Goal: Task Accomplishment & Management: Manage account settings

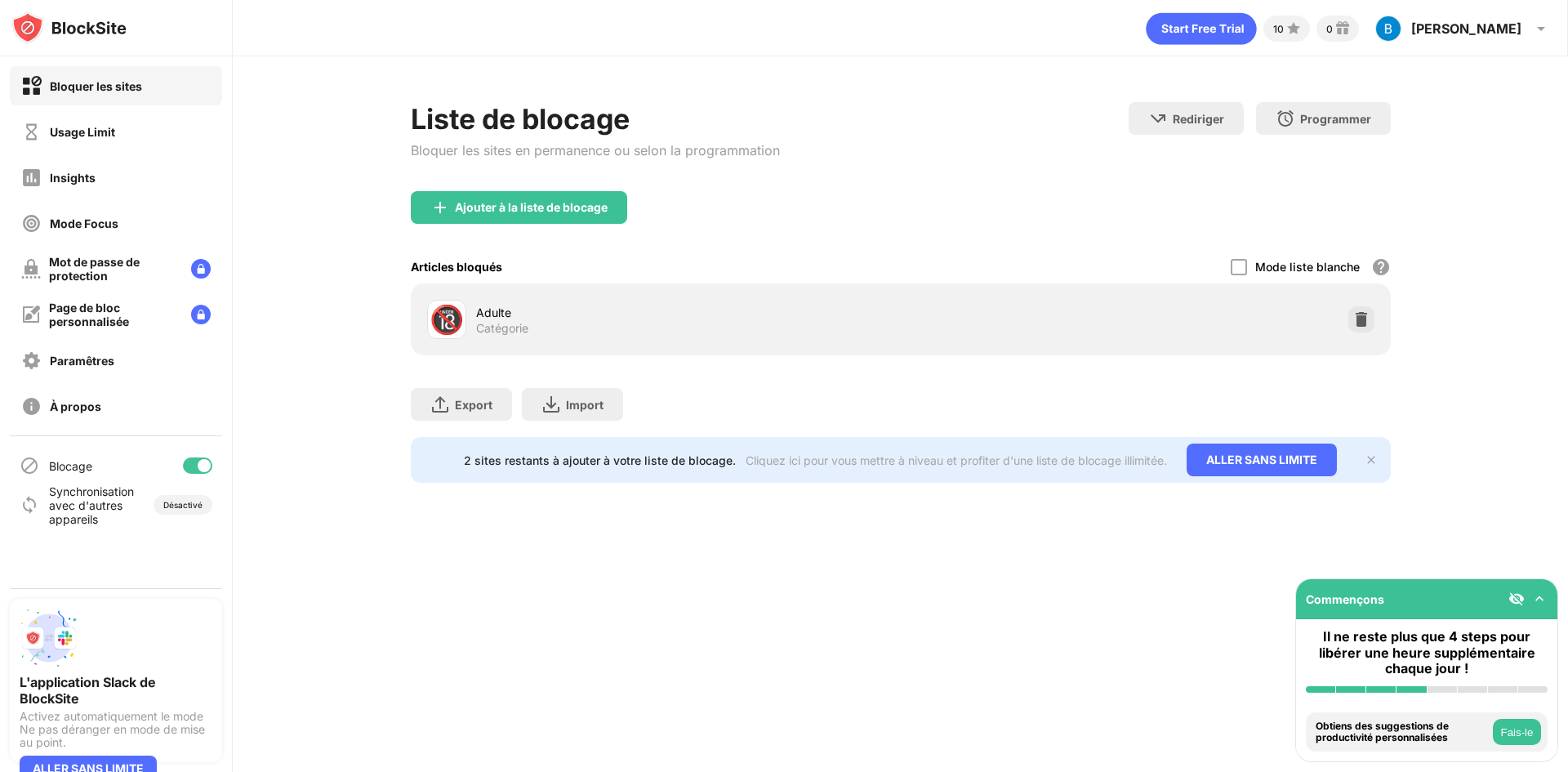
click at [126, 213] on div "Mode Focus" at bounding box center [116, 222] width 213 height 39
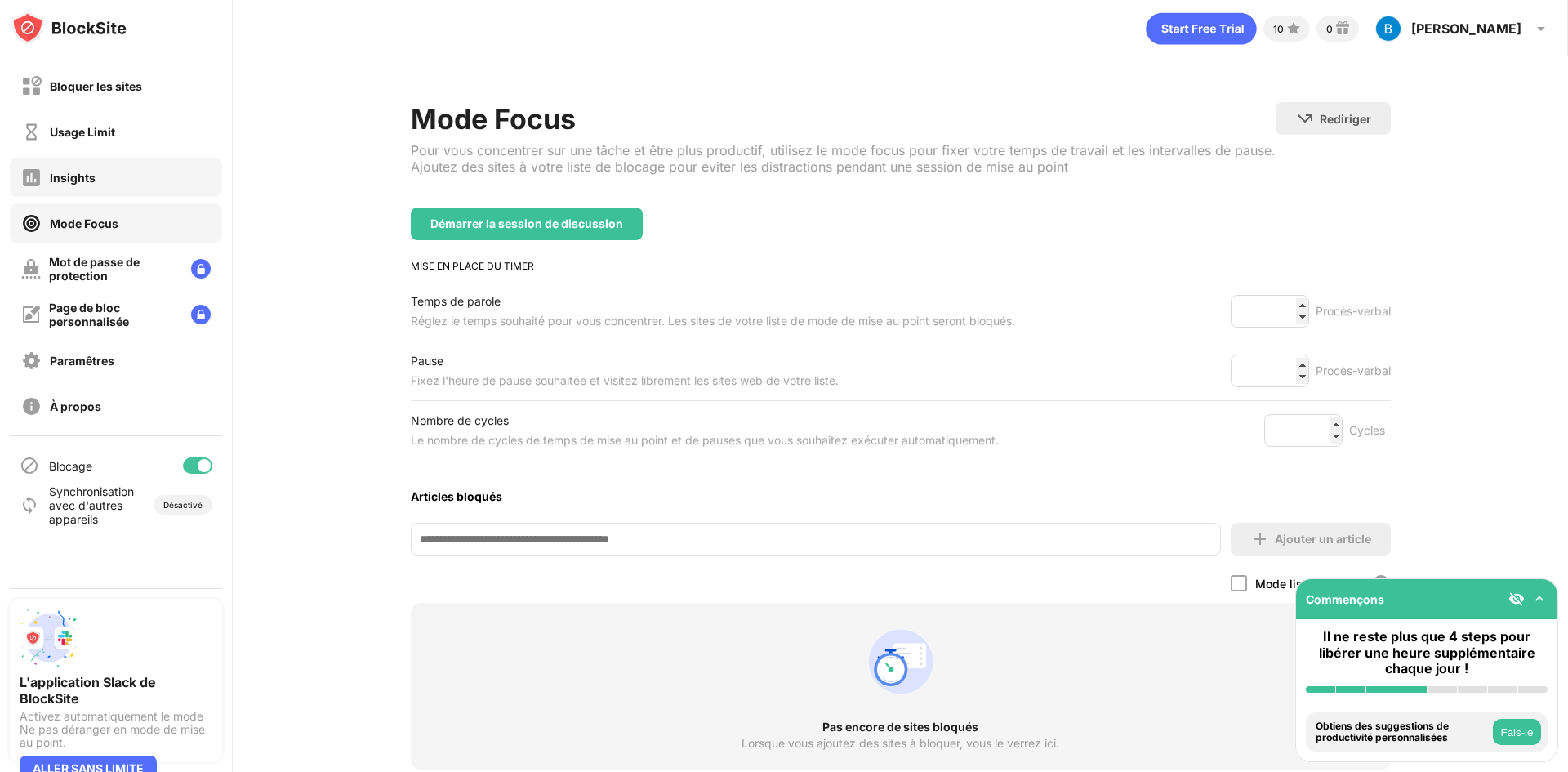
click at [147, 193] on div "Insights" at bounding box center [116, 177] width 213 height 39
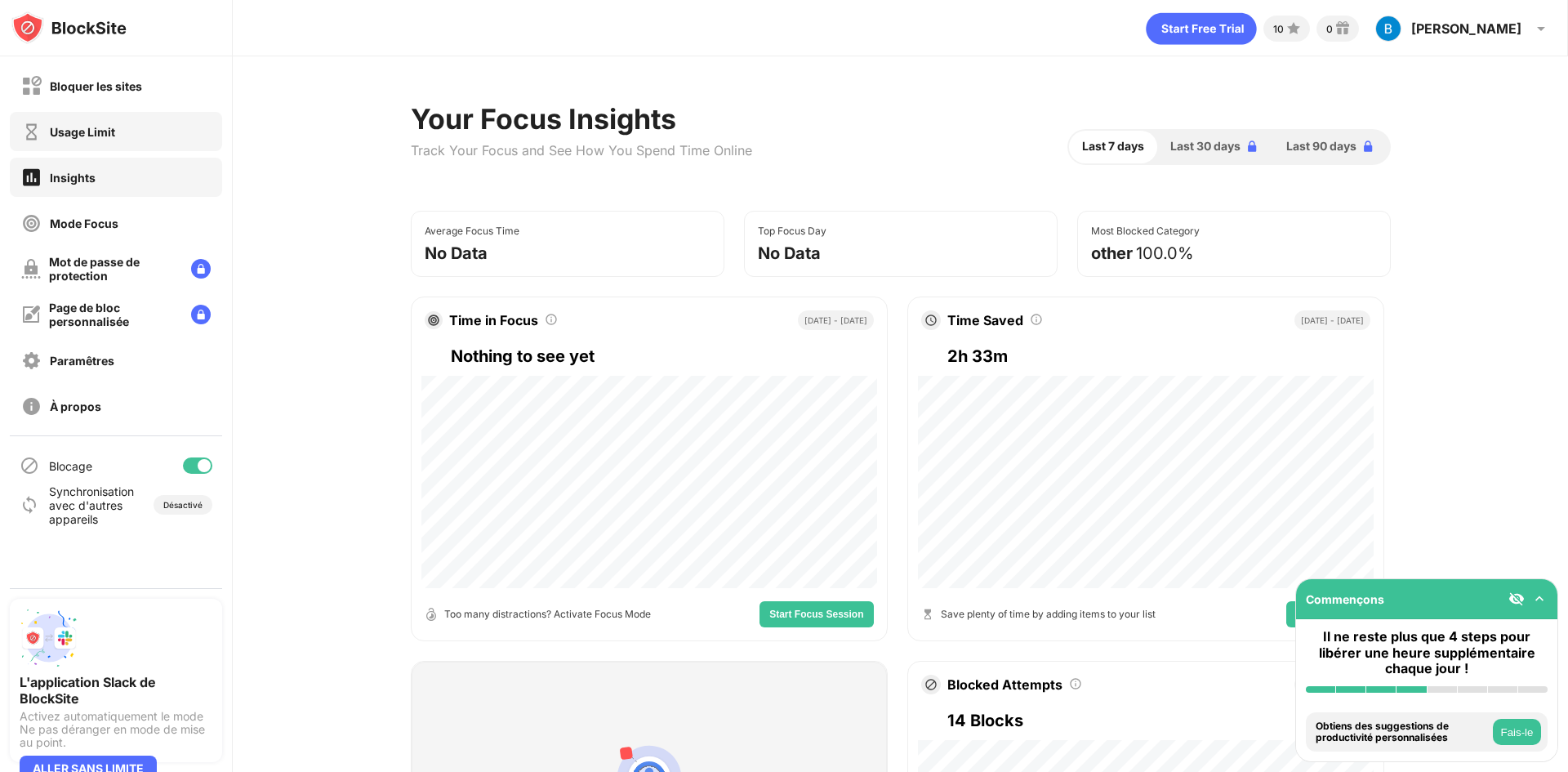
click at [153, 141] on div "Usage Limit" at bounding box center [116, 131] width 213 height 39
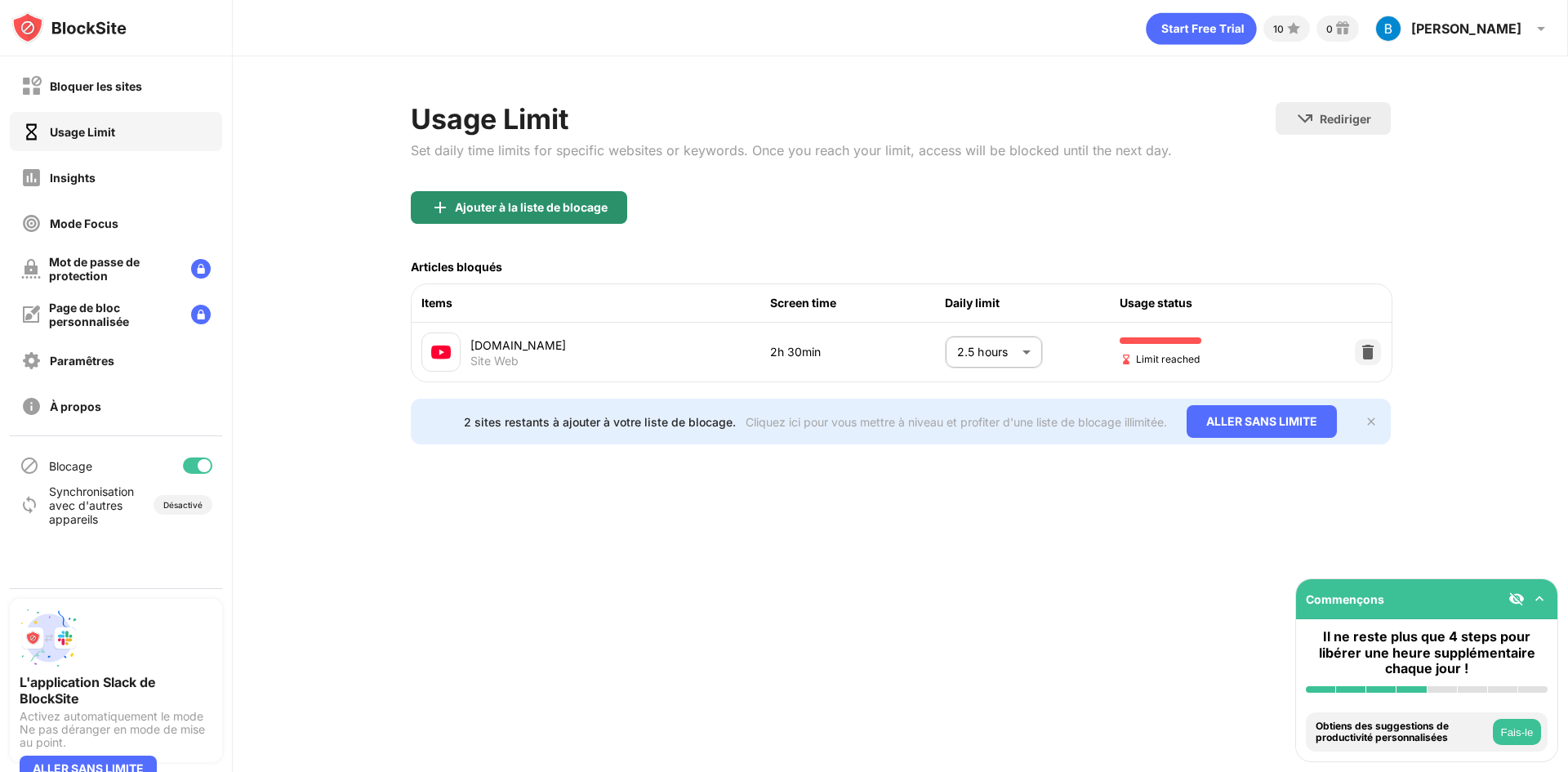
click at [546, 212] on div "Ajouter à la liste de blocage" at bounding box center [531, 208] width 153 height 13
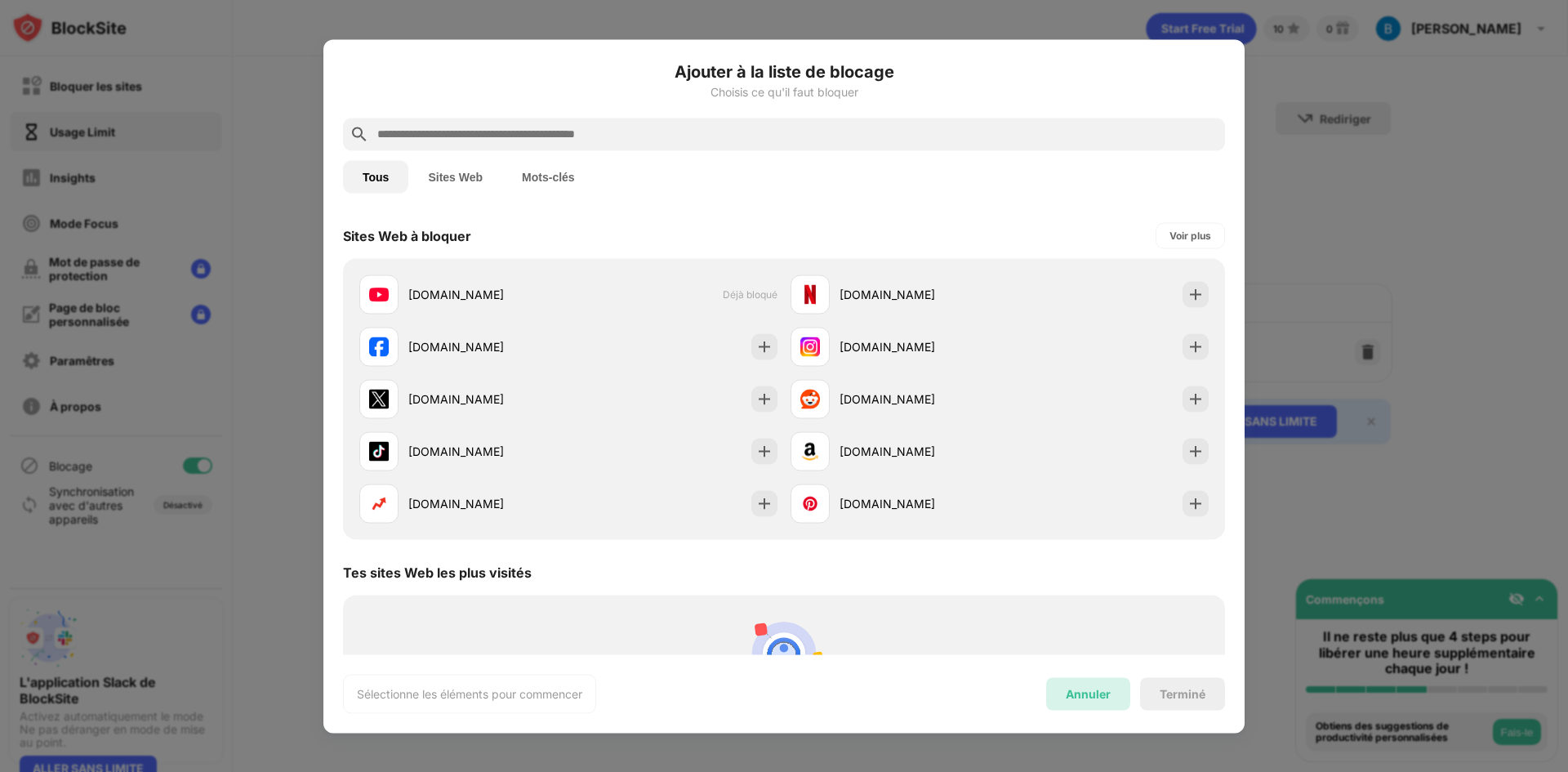
click at [1104, 685] on div "Annuler" at bounding box center [1088, 693] width 85 height 32
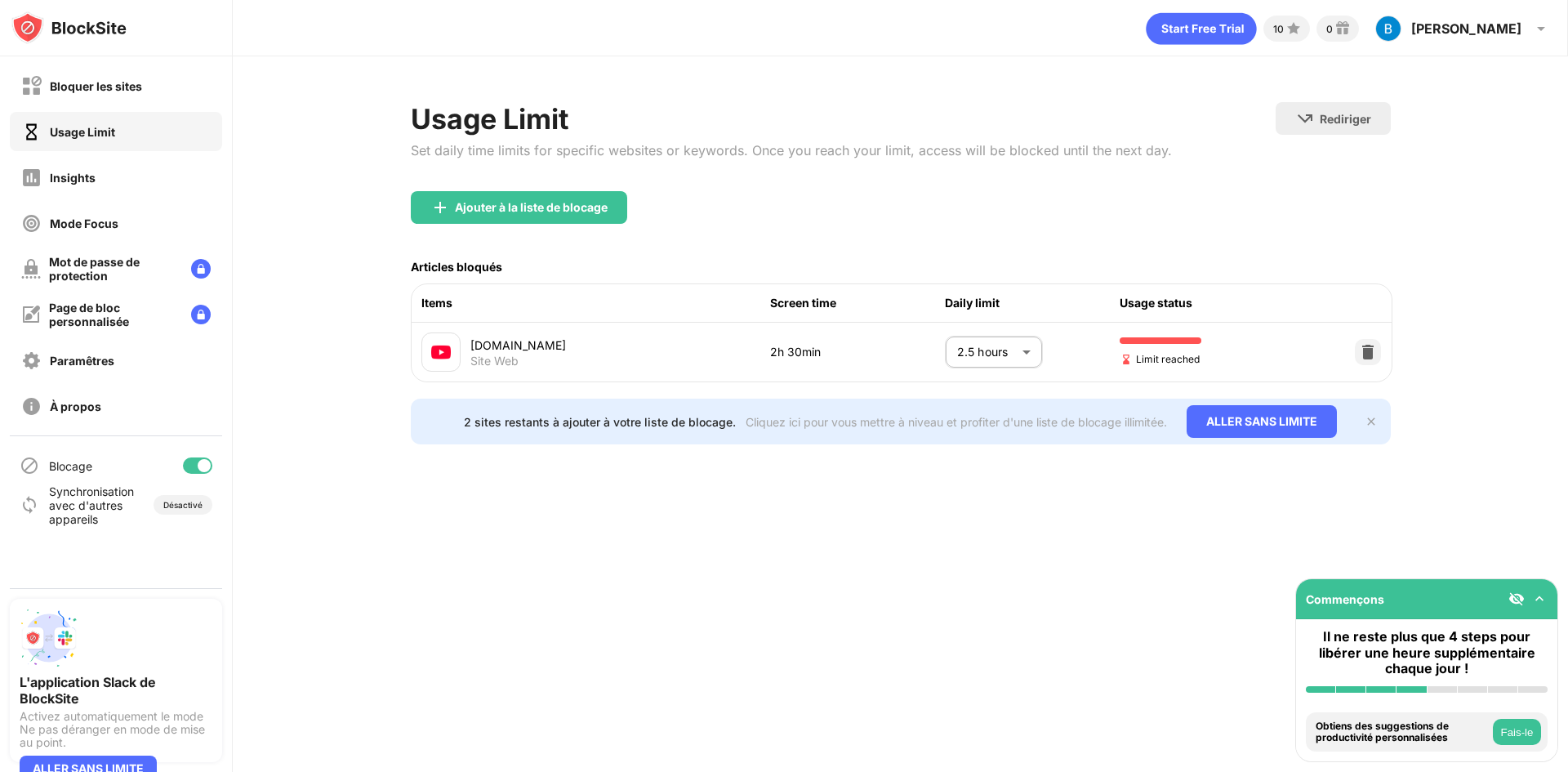
click at [990, 349] on body "Bloquer les sites Usage Limit Insights Mode Focus Mot de passe de protection Pa…" at bounding box center [784, 386] width 1568 height 772
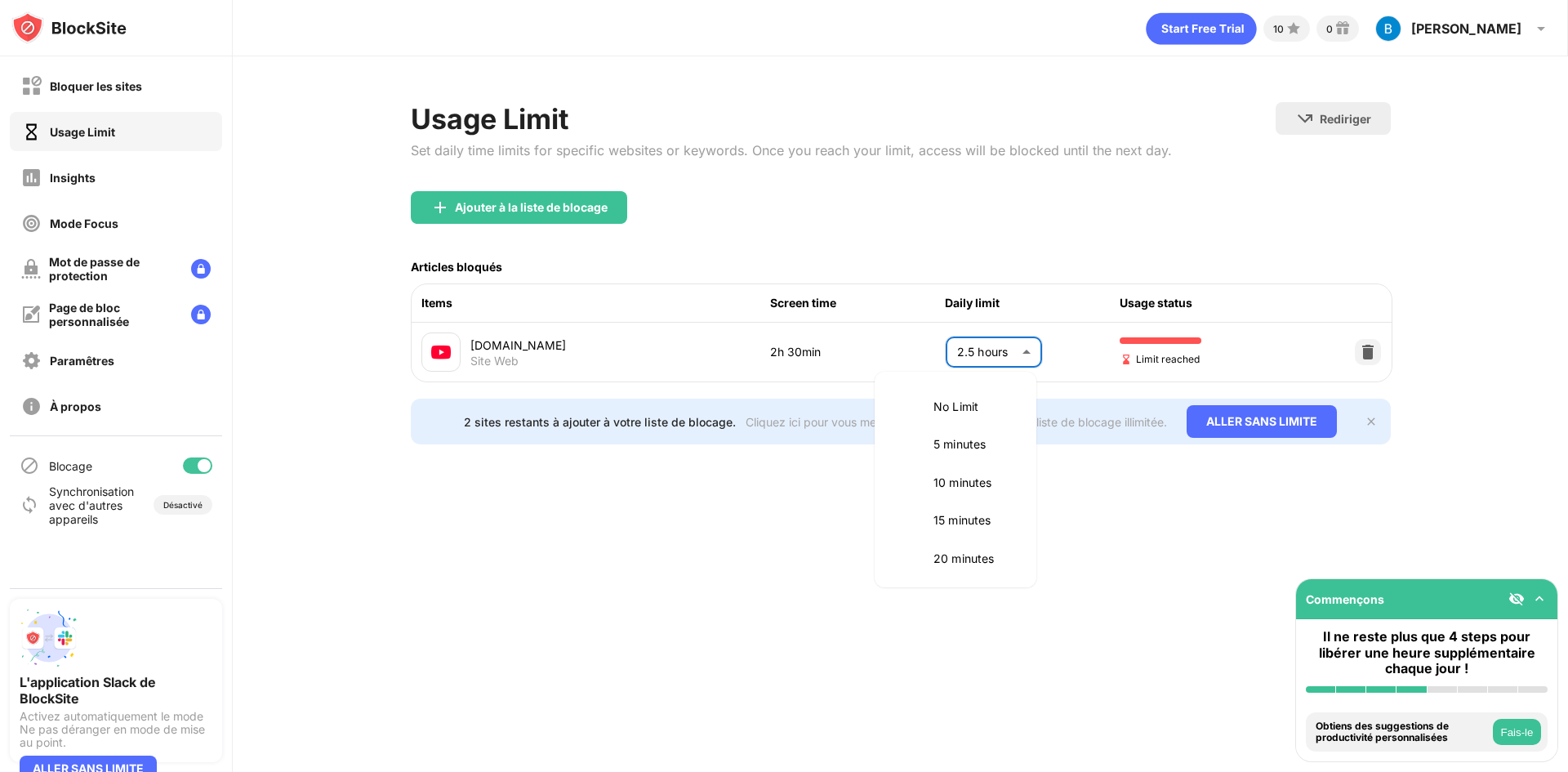
scroll to position [496, 0]
click at [980, 511] on p "3 hours" at bounding box center [975, 518] width 84 height 18
type input "***"
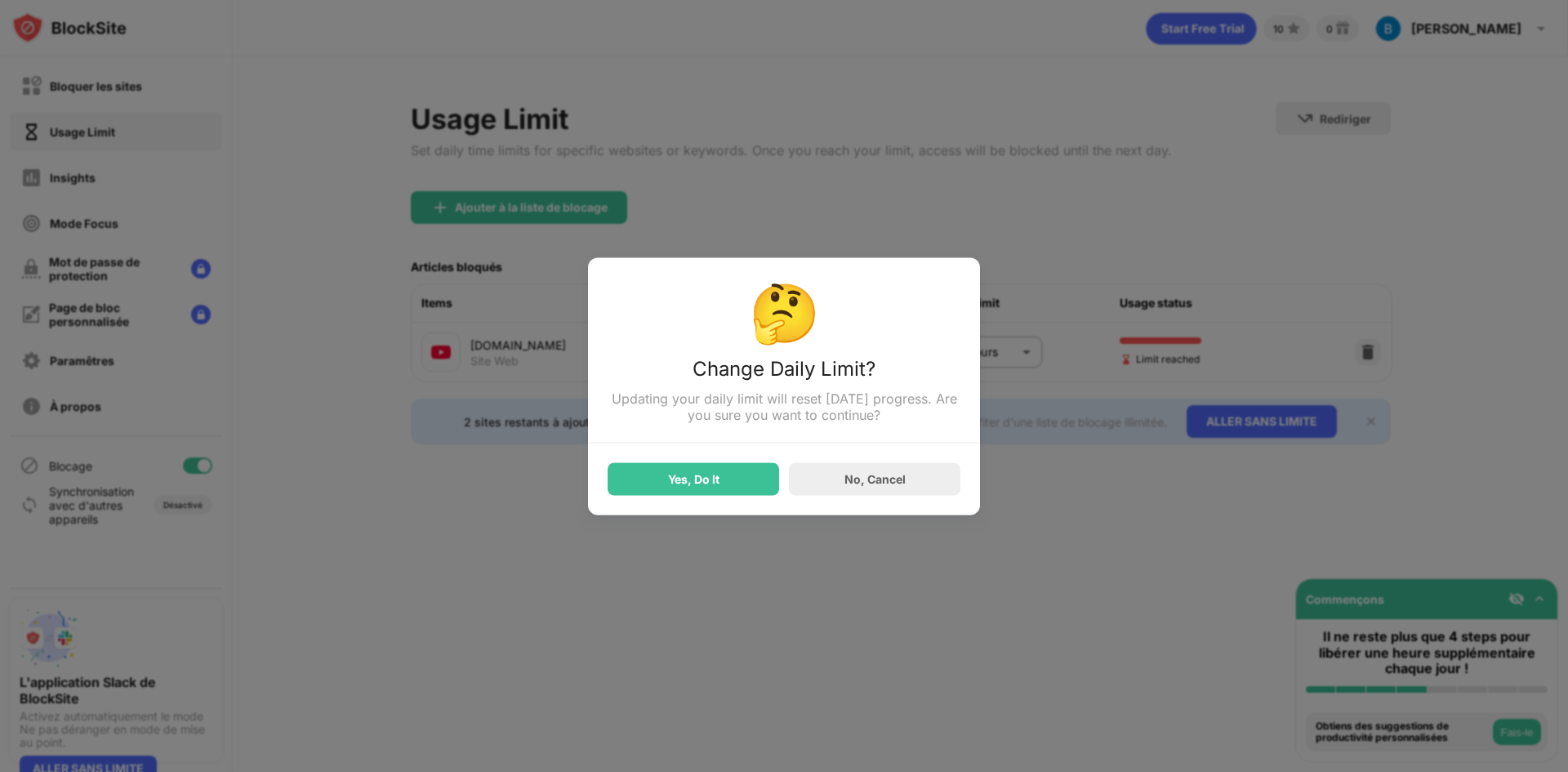
click at [751, 485] on div "Yes, Do It" at bounding box center [693, 479] width 172 height 32
